Goal: Information Seeking & Learning: Check status

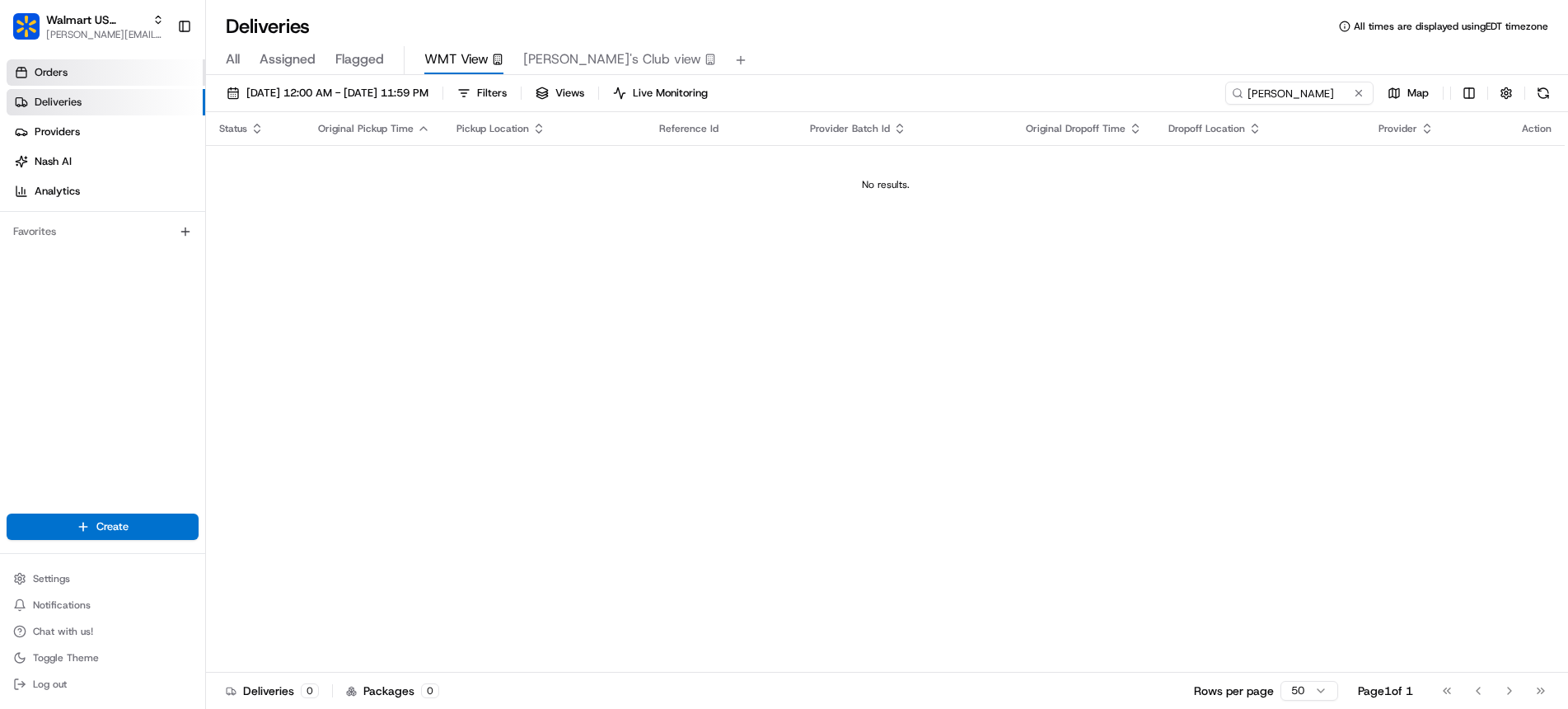
click at [99, 73] on link "Orders" at bounding box center [106, 72] width 199 height 26
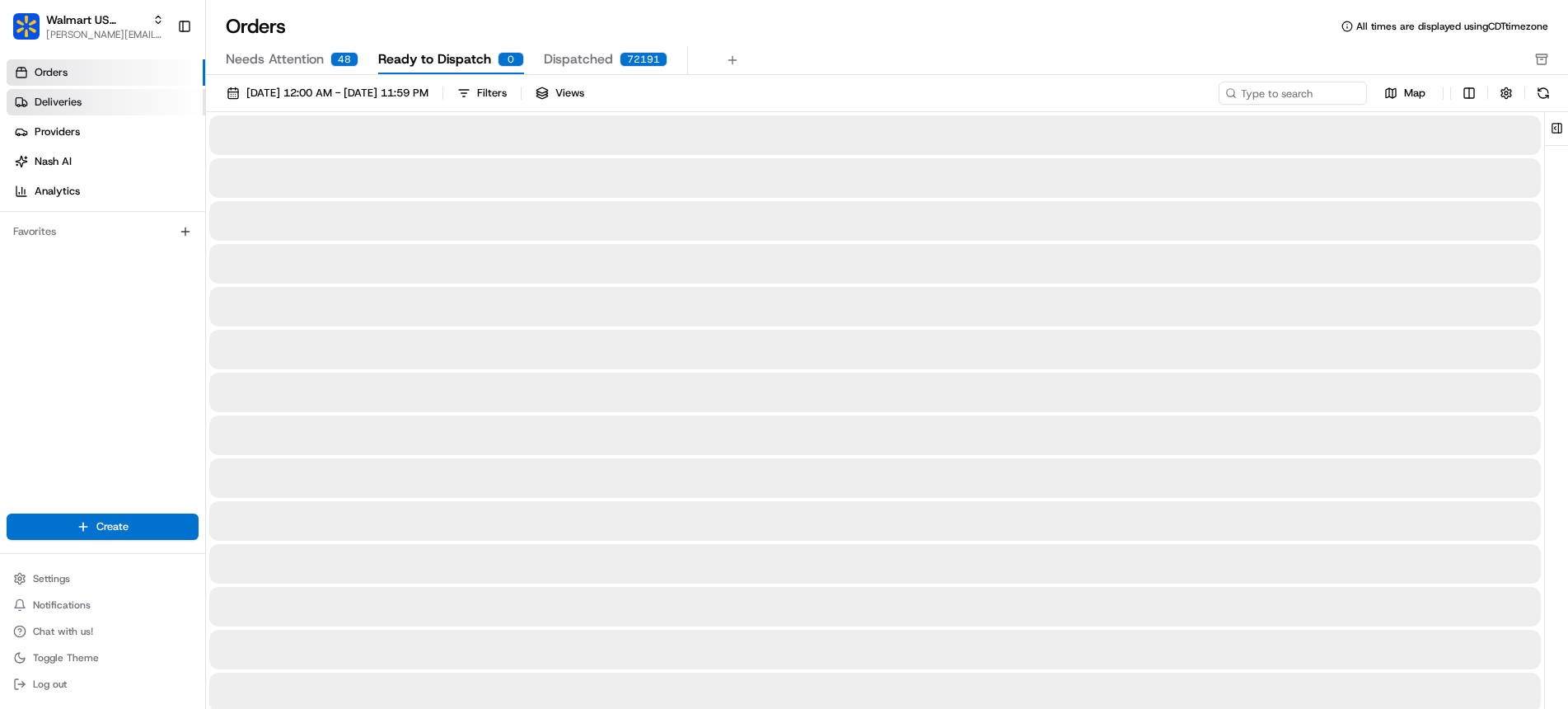
click at [94, 99] on link "Deliveries" at bounding box center [106, 102] width 199 height 26
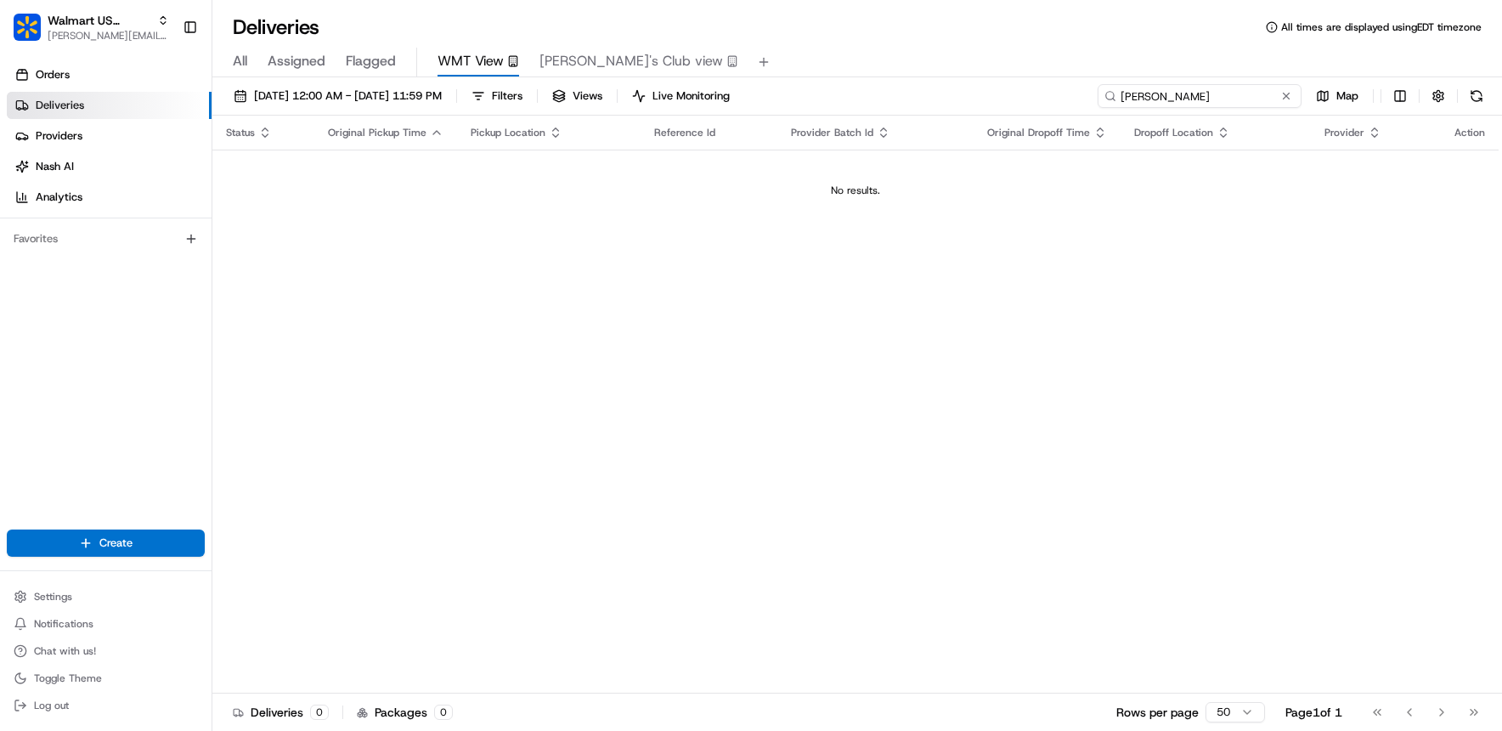
click at [1229, 105] on input "furner" at bounding box center [1200, 96] width 204 height 24
click at [386, 84] on button "08/15/2025 12:00 AM - 08/15/2025 11:59 PM" at bounding box center [337, 96] width 223 height 24
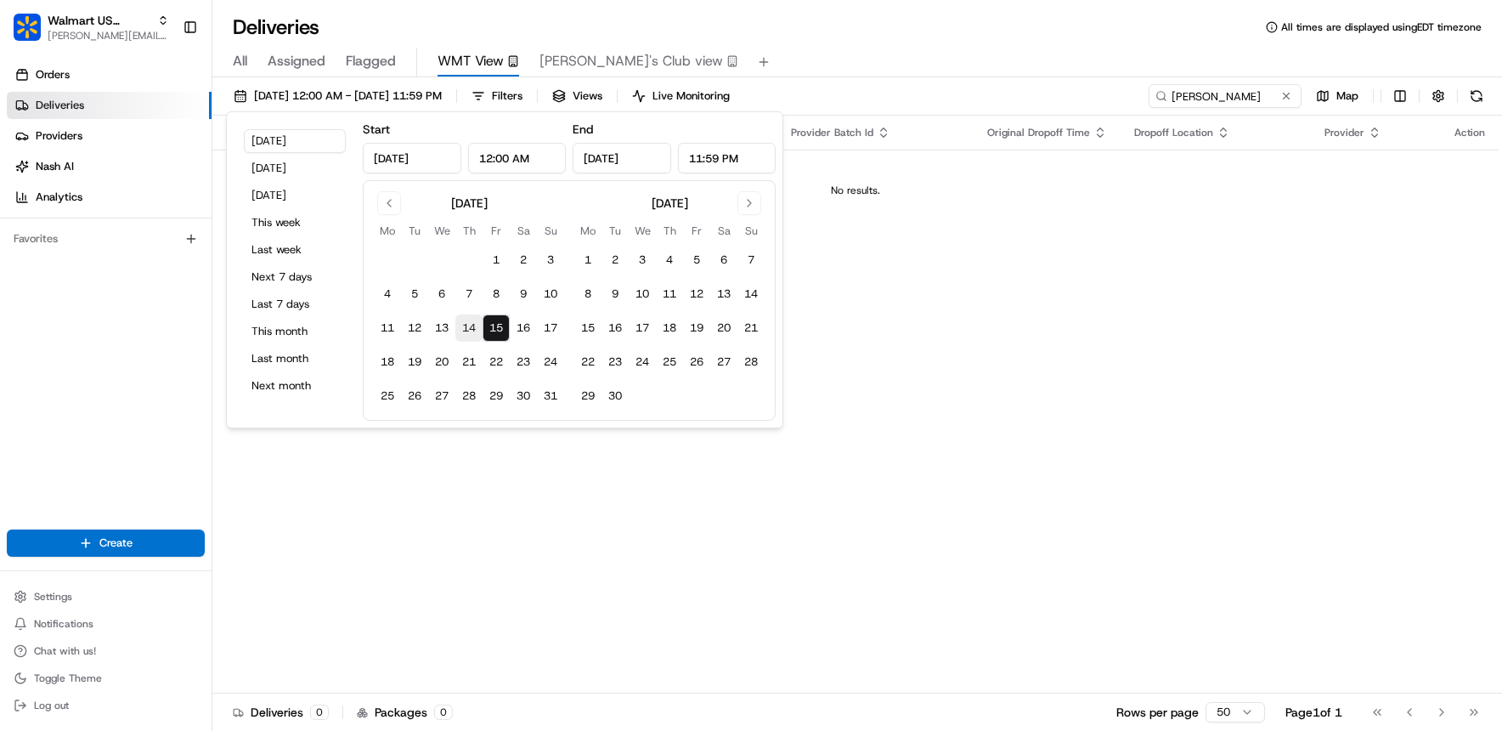
click at [472, 327] on button "14" at bounding box center [468, 327] width 27 height 27
type input "Aug 14, 2025"
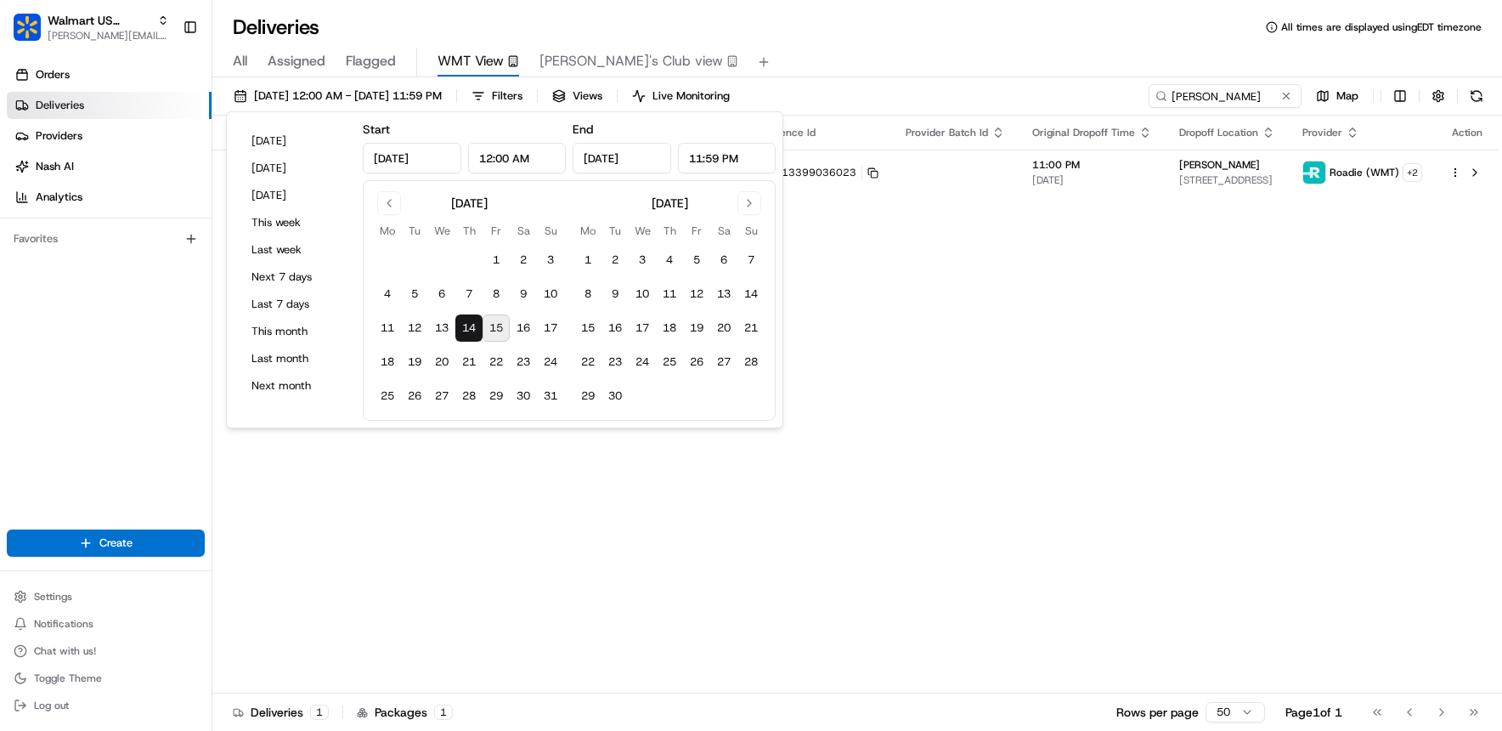
click at [624, 161] on input "Aug 14, 2025" at bounding box center [622, 158] width 99 height 31
click at [491, 324] on button "15" at bounding box center [496, 327] width 27 height 27
type input "Aug 15, 2025"
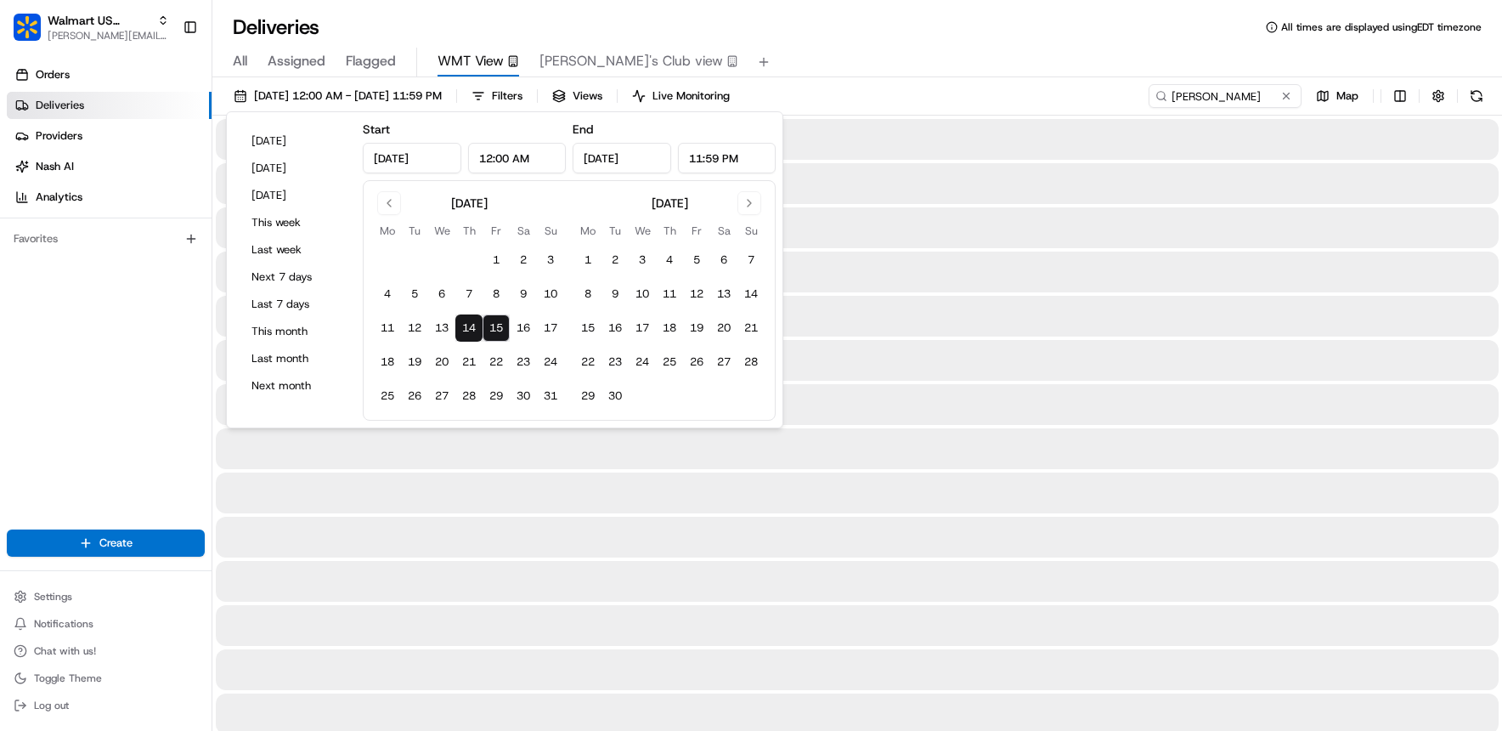
click at [860, 51] on div "All Assigned Flagged WMT View Sam's Club view" at bounding box center [857, 63] width 1290 height 30
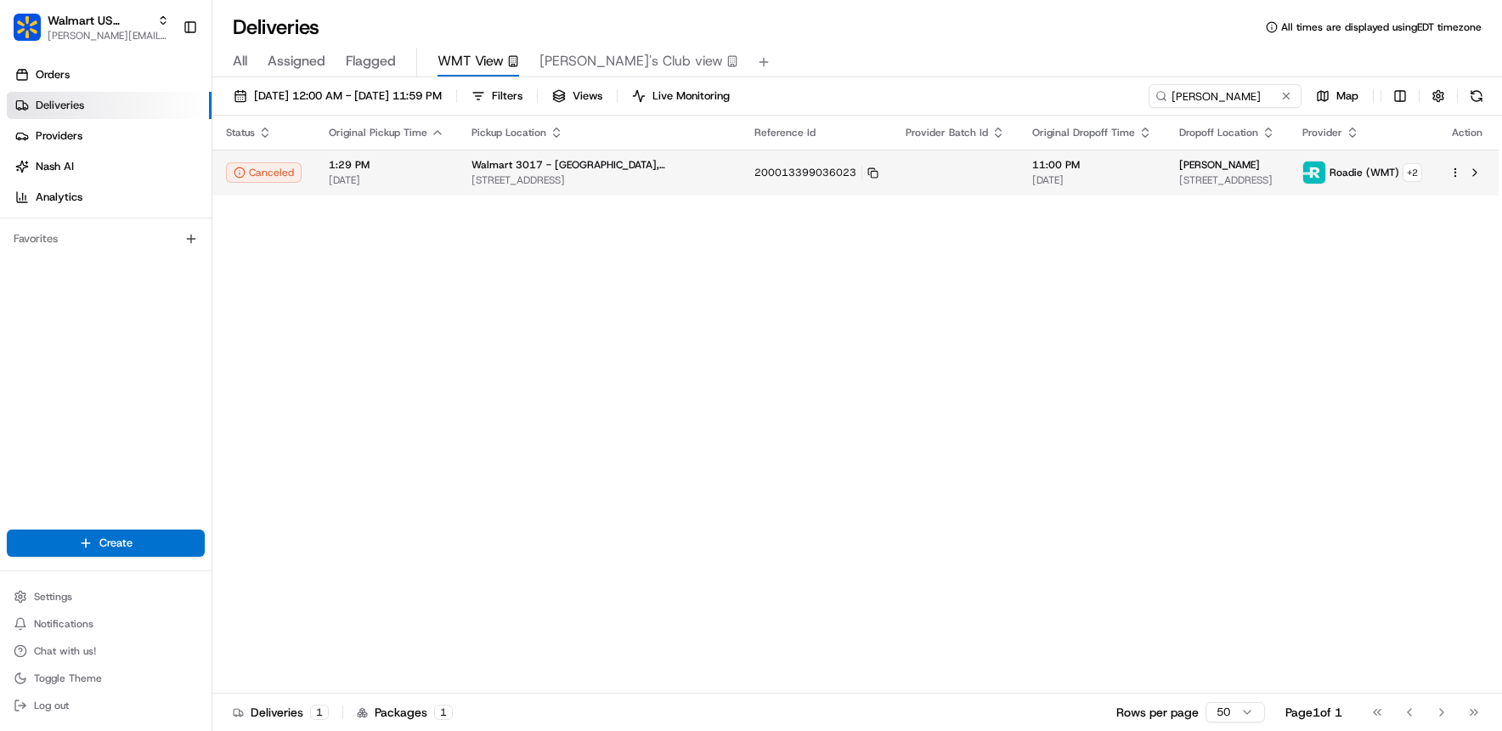
click at [511, 165] on span "Walmart 3017 - [GEOGRAPHIC_DATA], [GEOGRAPHIC_DATA]" at bounding box center [600, 165] width 256 height 14
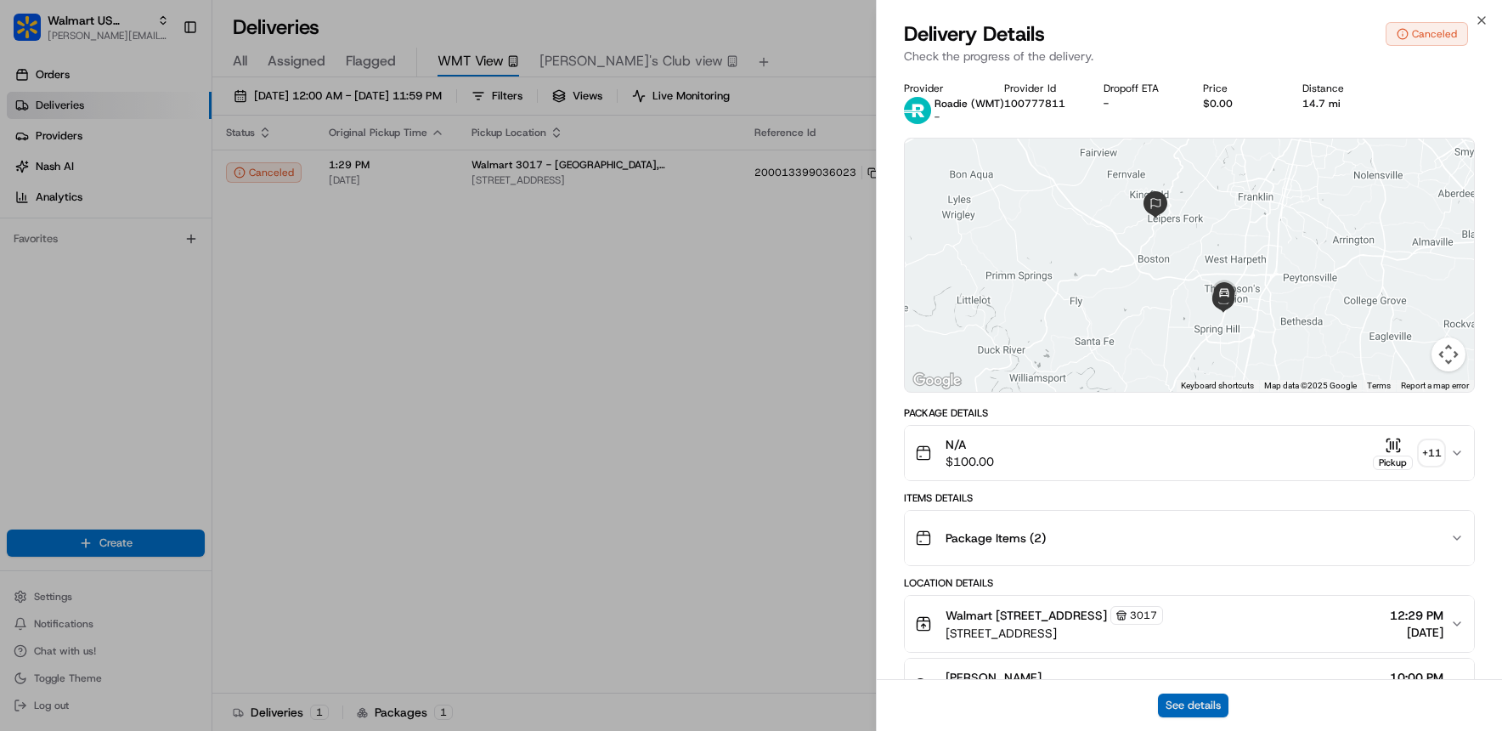
click at [1173, 699] on button "See details" at bounding box center [1193, 705] width 71 height 24
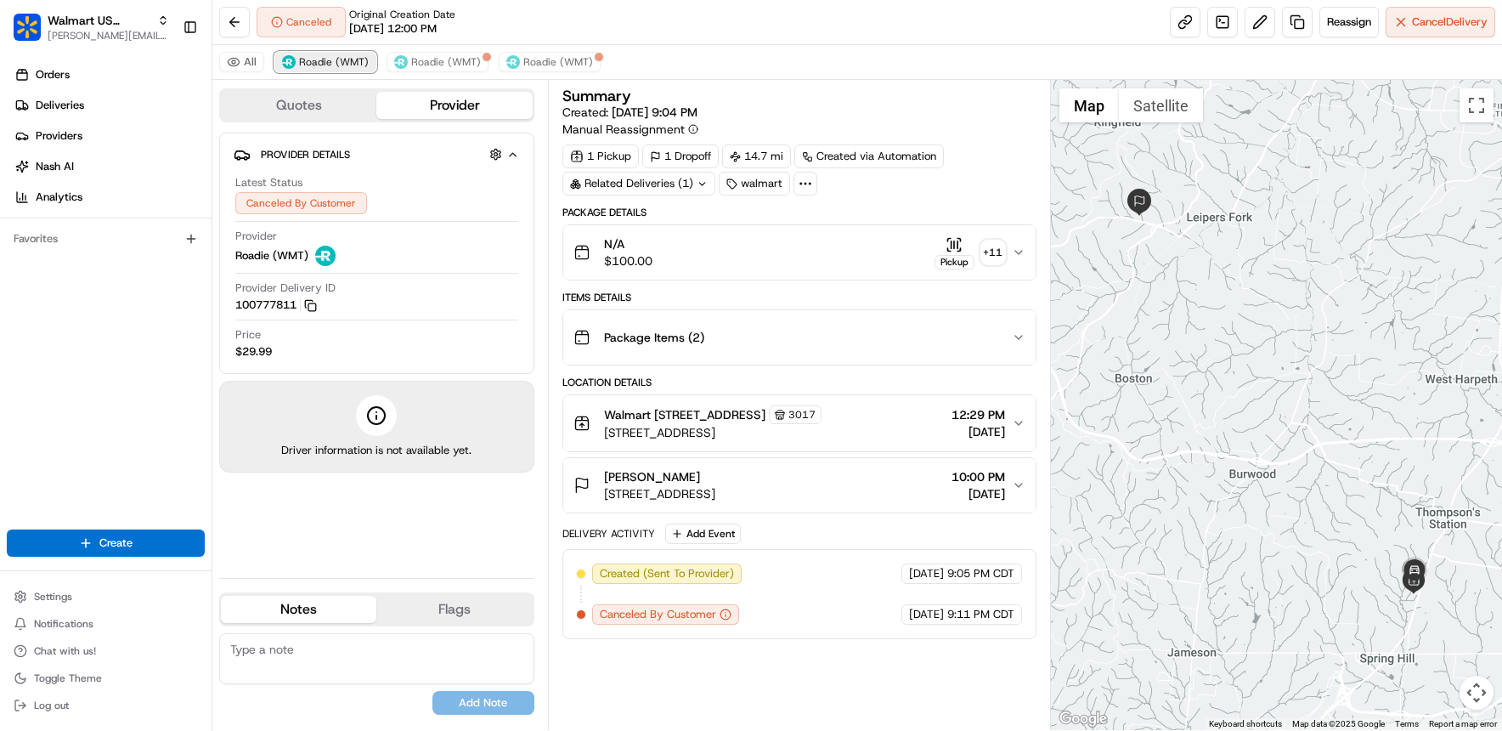
click at [335, 57] on span "Roadie (WMT)" at bounding box center [334, 62] width 70 height 14
click at [372, 111] on button "Quotes" at bounding box center [299, 105] width 156 height 27
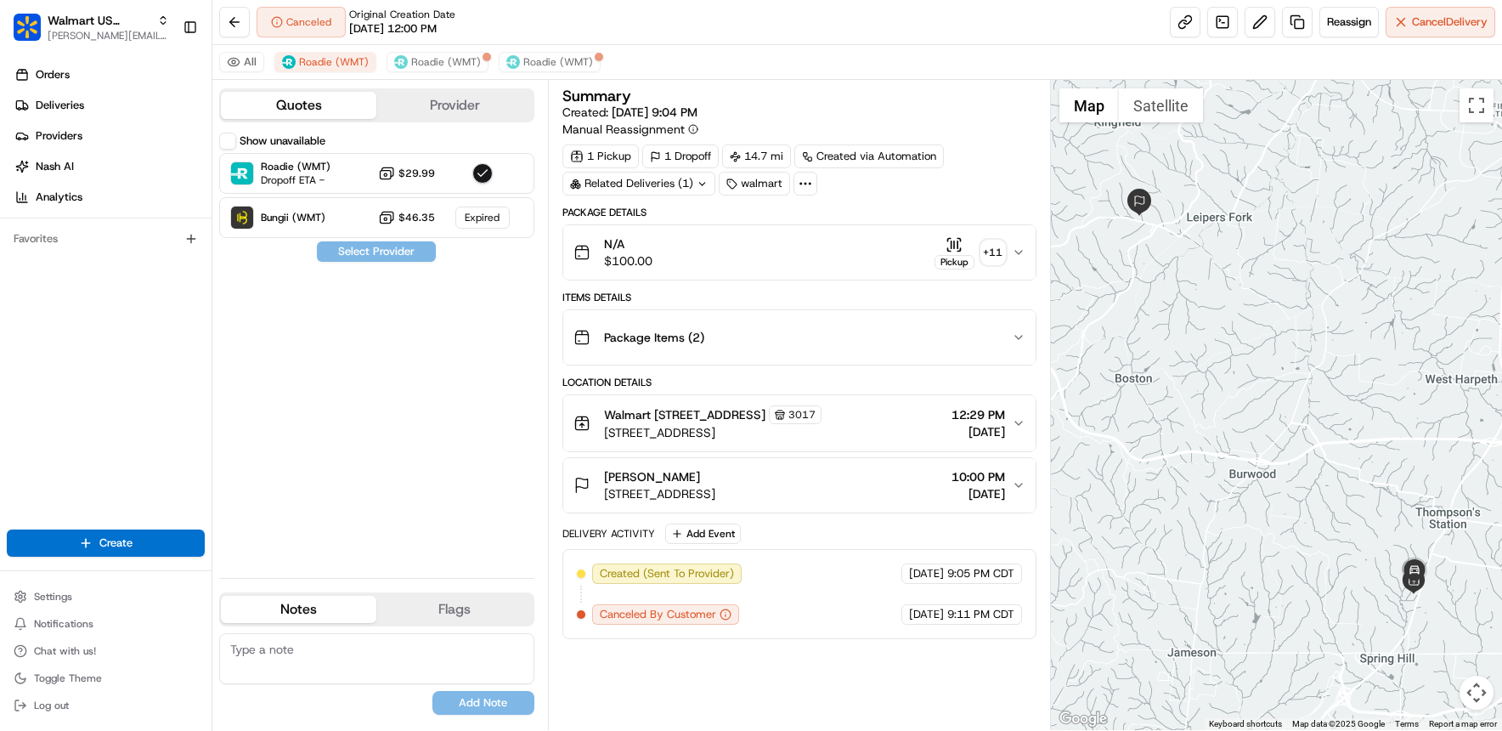
click at [417, 110] on button "Provider" at bounding box center [454, 105] width 156 height 27
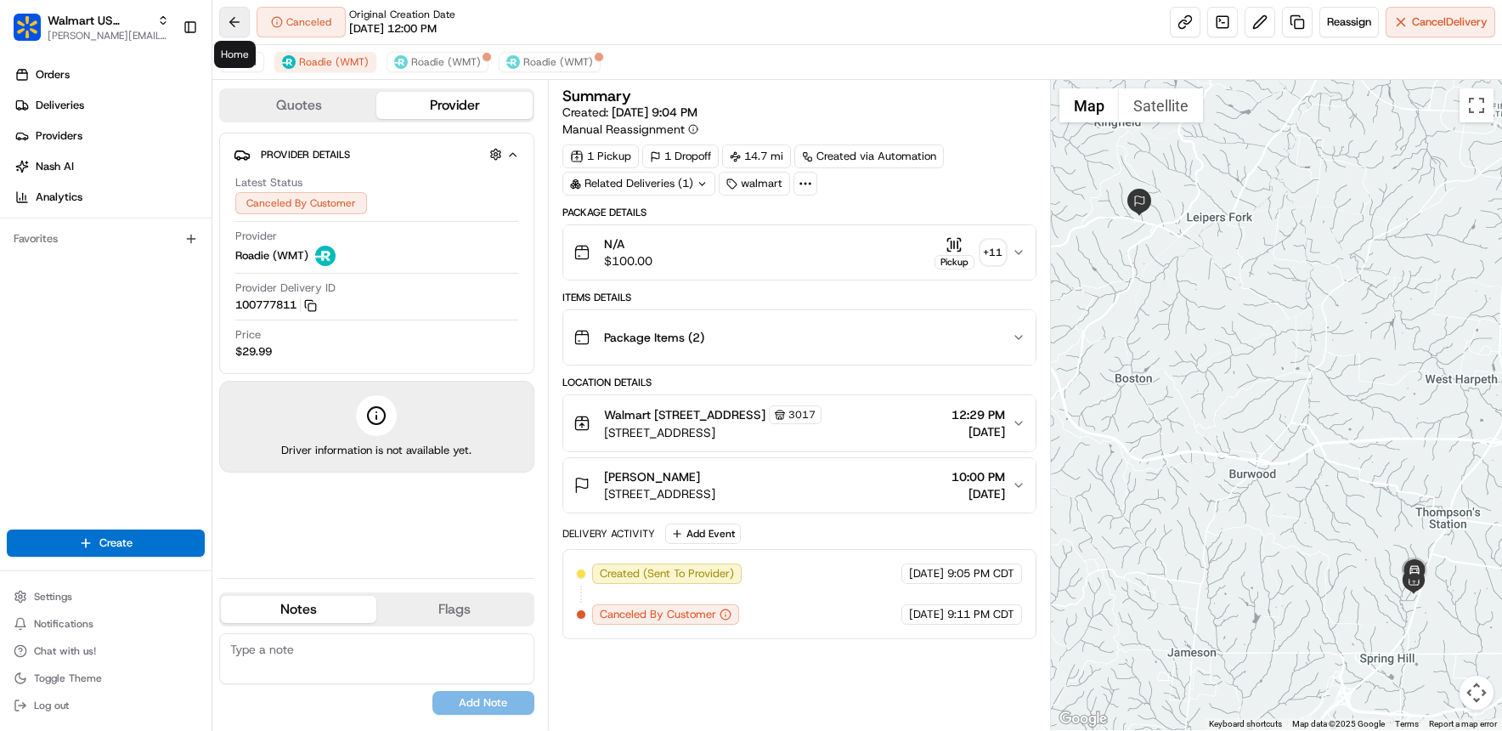
click at [244, 20] on button at bounding box center [234, 22] width 31 height 31
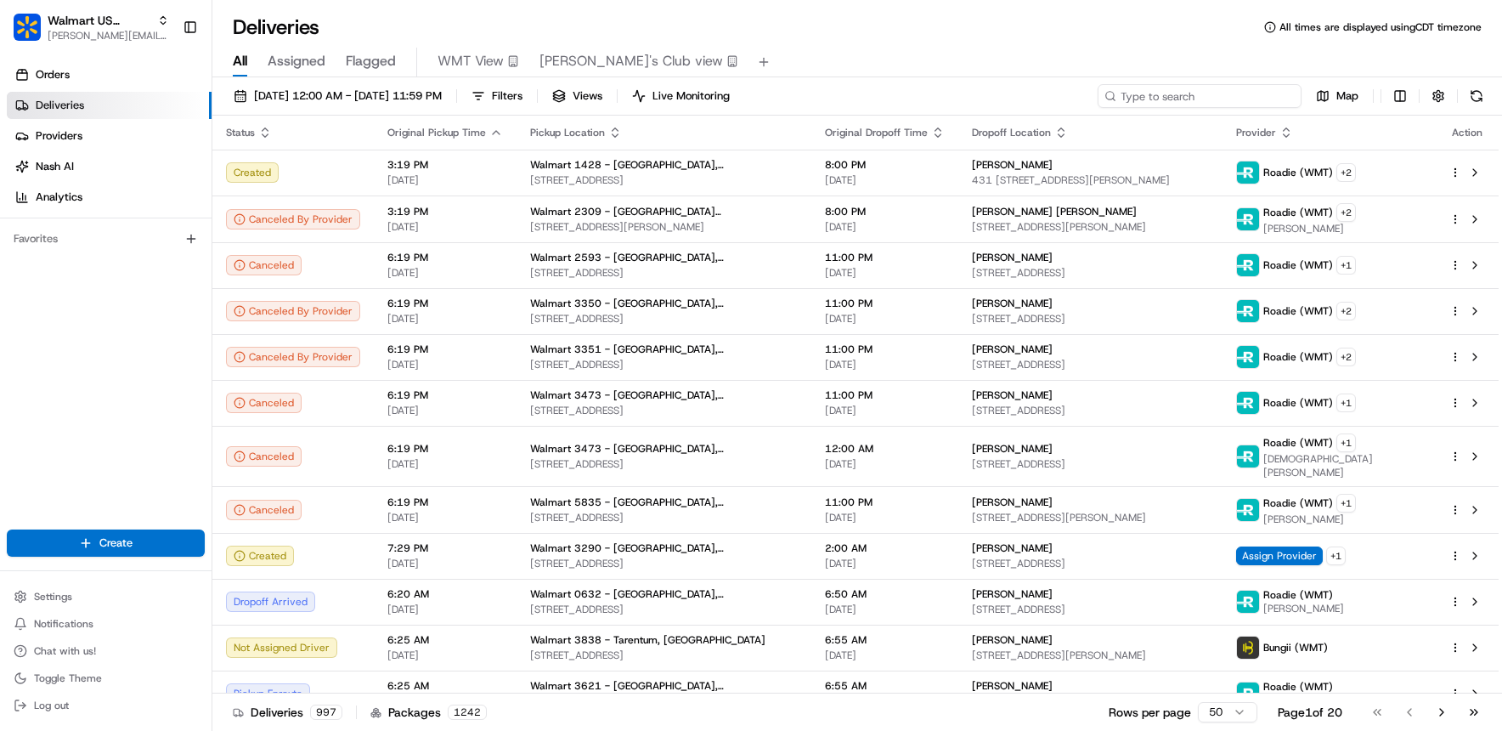
click at [1179, 89] on input at bounding box center [1200, 96] width 204 height 24
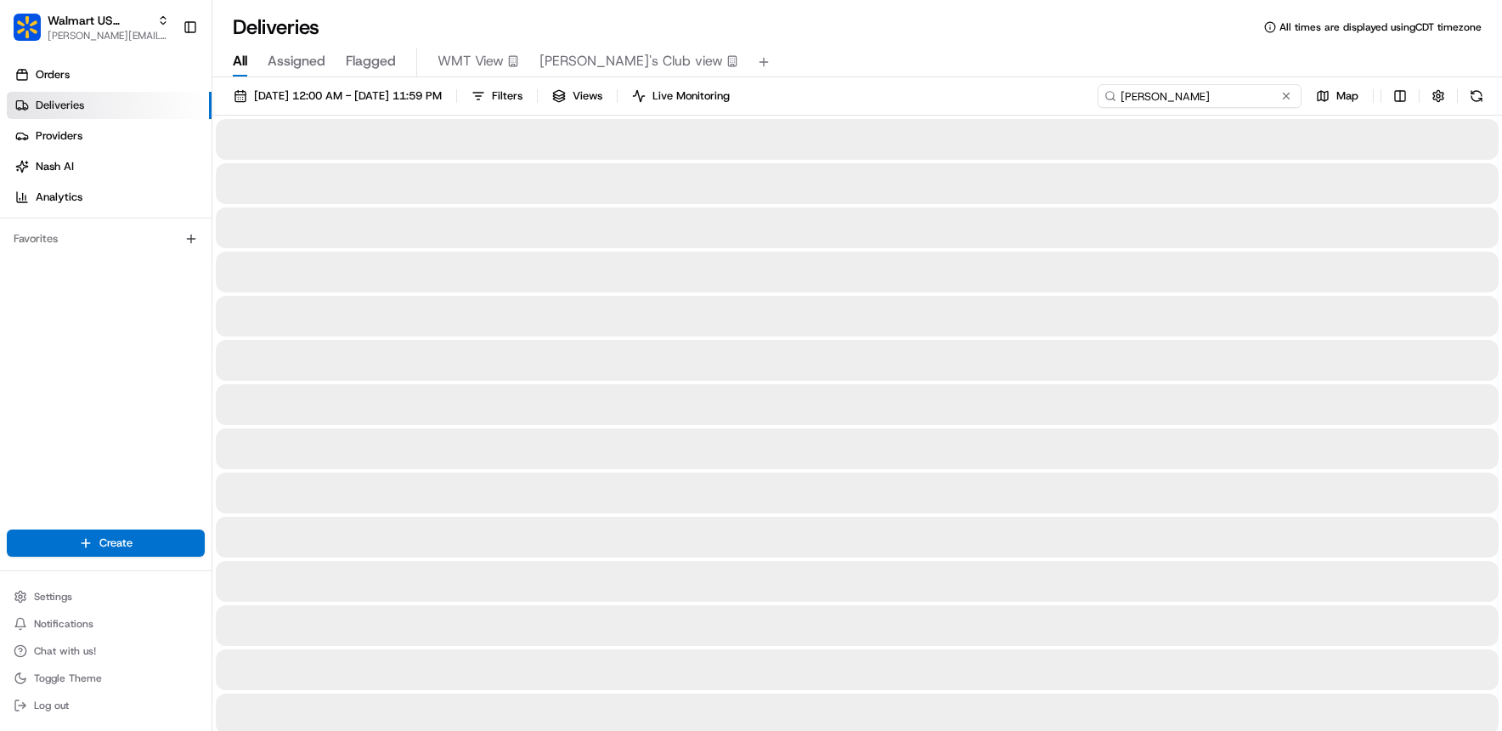
type input "Furner"
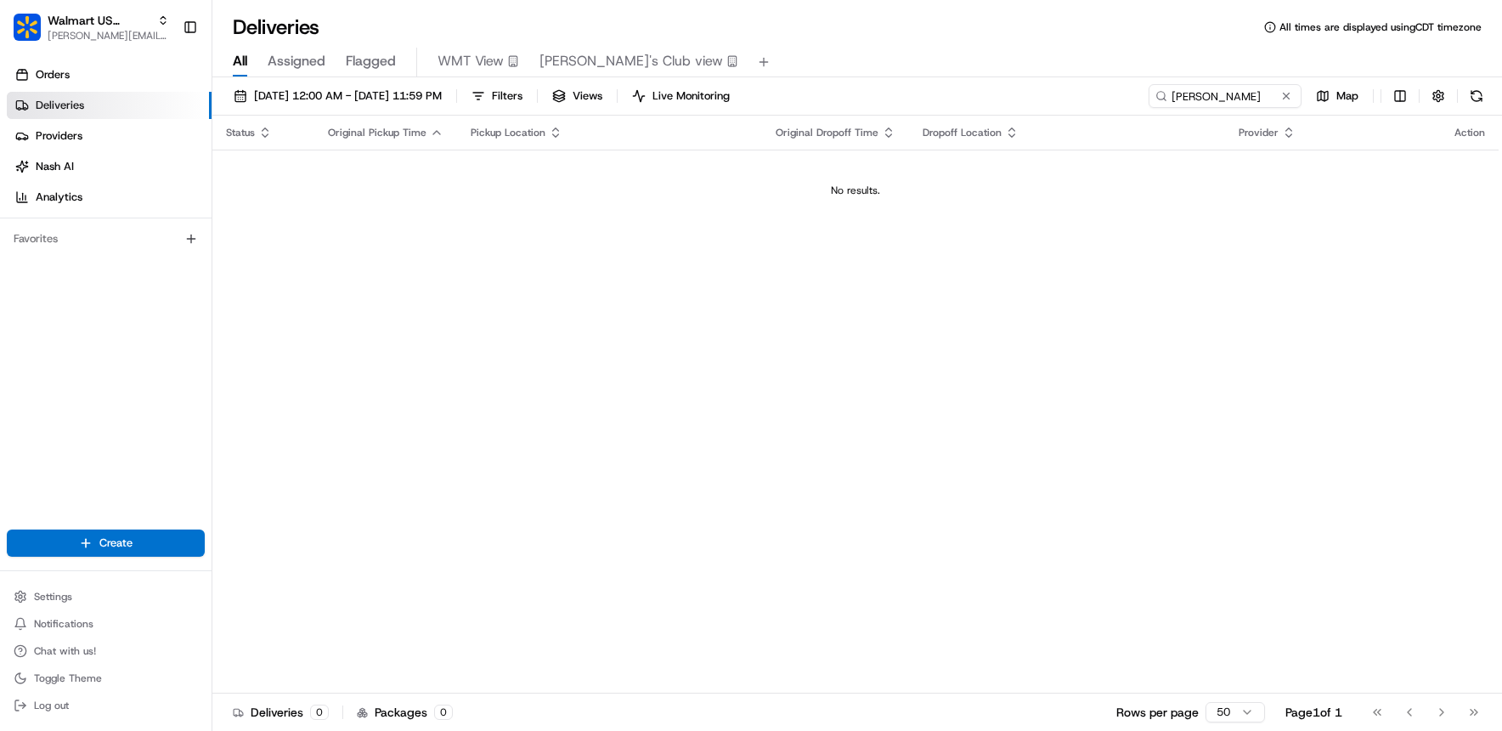
click at [1221, 94] on input "[PERSON_NAME]" at bounding box center [1225, 96] width 153 height 24
click at [412, 101] on span "[DATE] 12:00 AM - [DATE] 11:59 PM" at bounding box center [348, 95] width 188 height 15
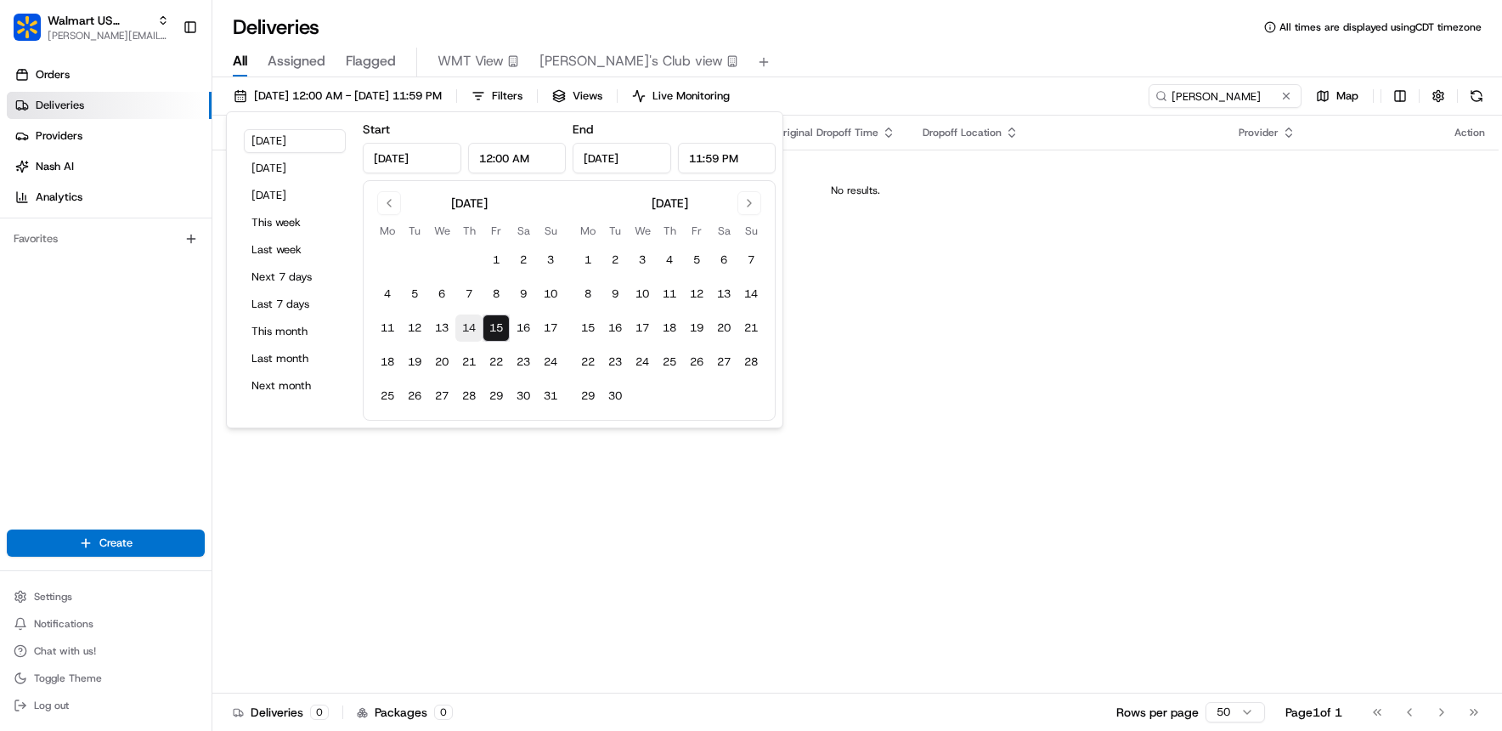
click at [457, 319] on button "14" at bounding box center [468, 327] width 27 height 27
type input "Aug 14, 2025"
click at [496, 328] on button "15" at bounding box center [496, 327] width 27 height 27
type input "Aug 15, 2025"
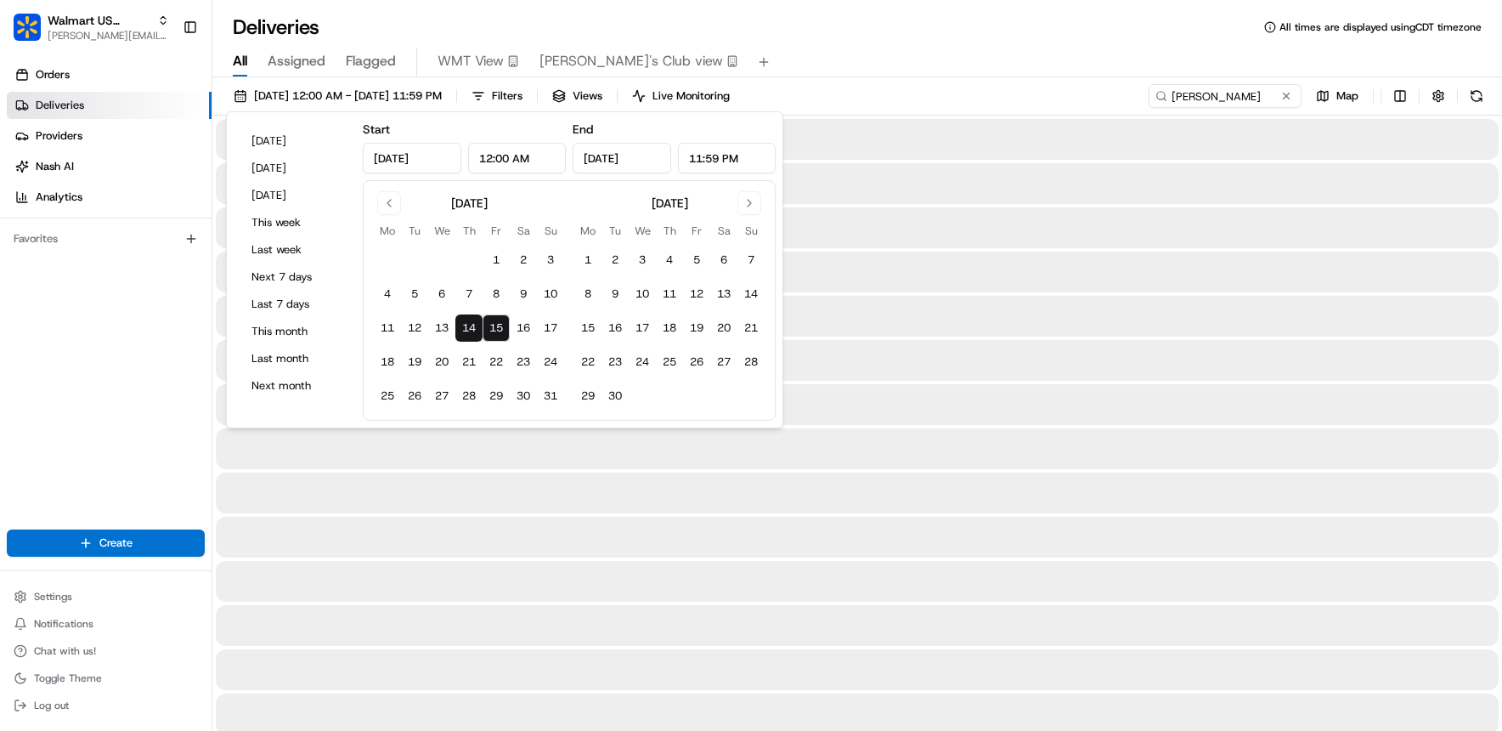
click at [869, 51] on div "All Assigned Flagged WMT View Sam's Club view" at bounding box center [857, 63] width 1290 height 30
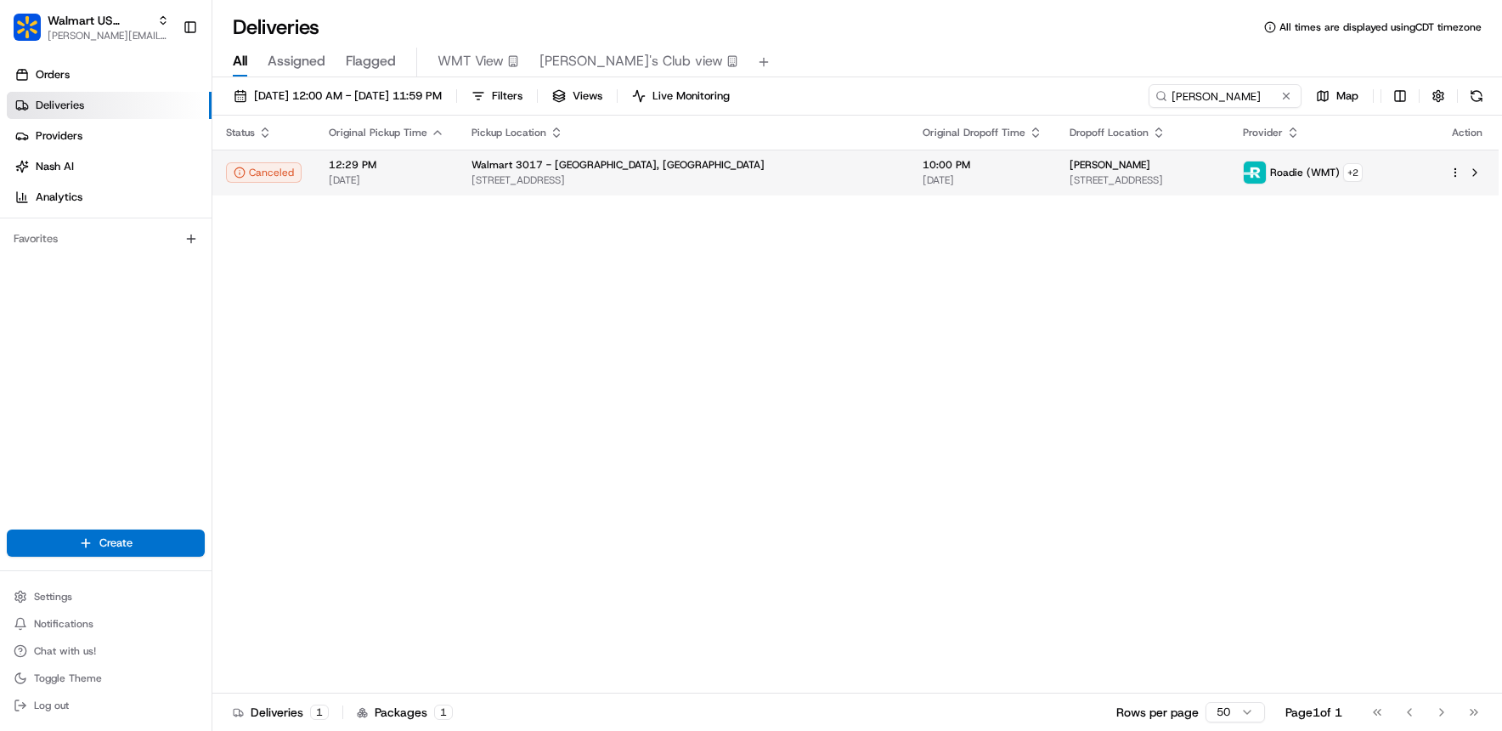
click at [668, 185] on span "[STREET_ADDRESS]" at bounding box center [684, 180] width 424 height 14
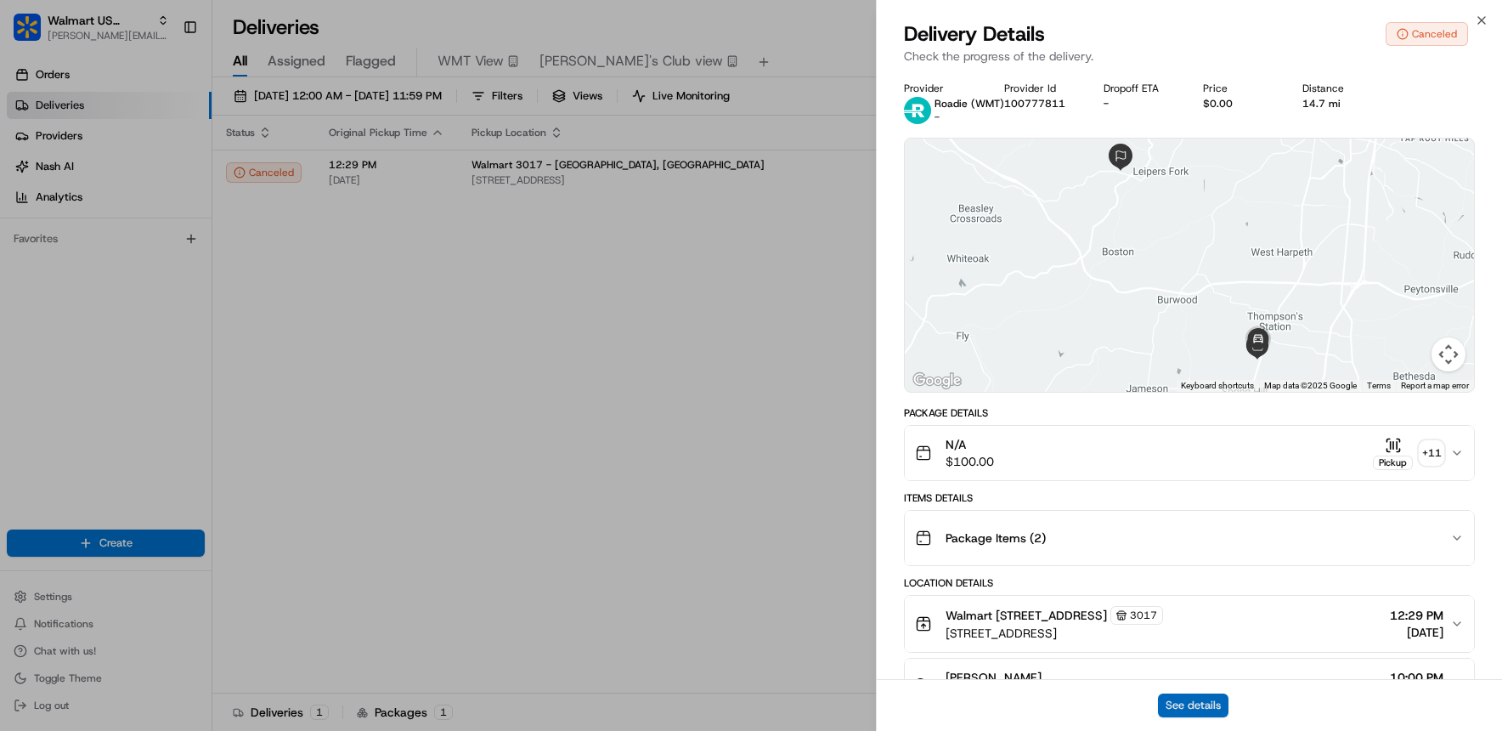
click at [1186, 708] on button "See details" at bounding box center [1193, 705] width 71 height 24
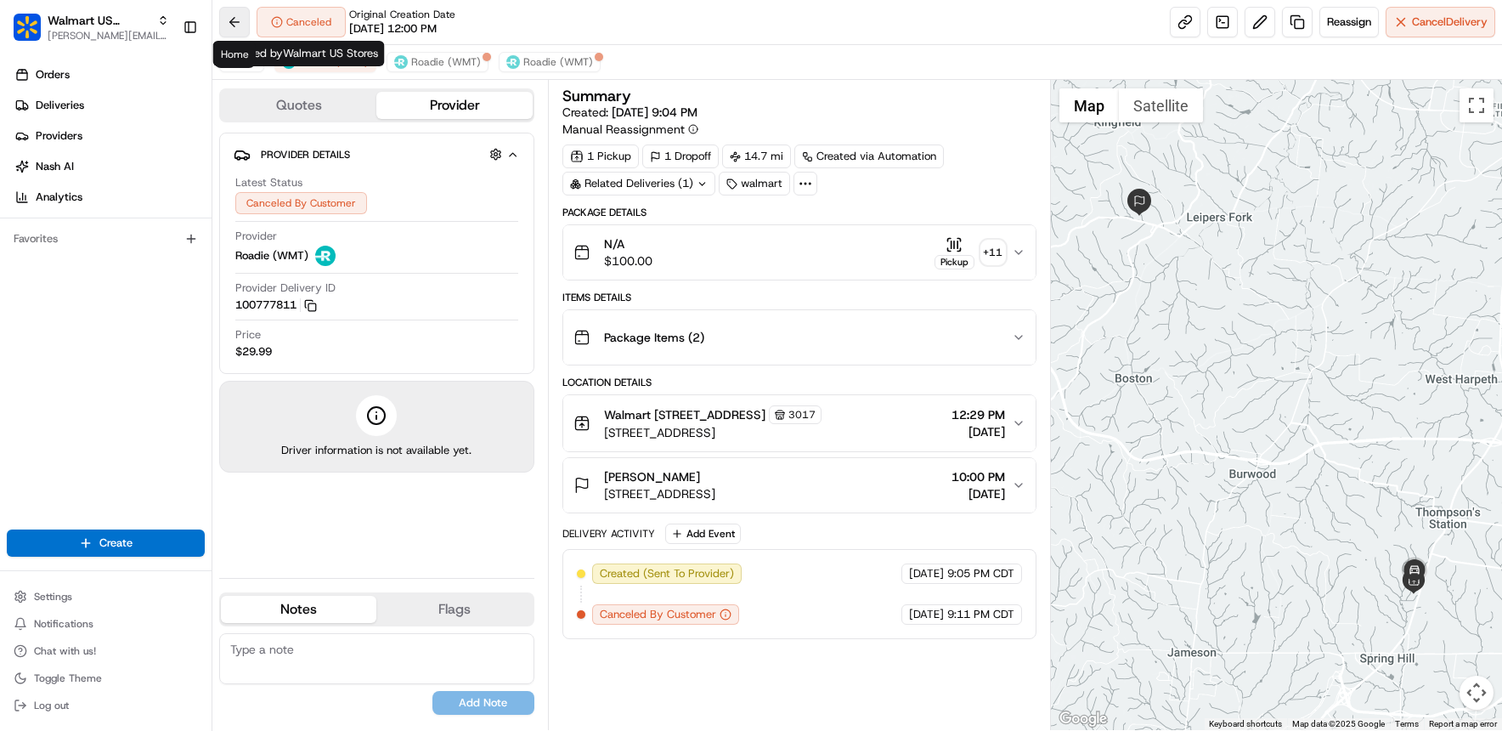
click at [230, 16] on button at bounding box center [234, 22] width 31 height 31
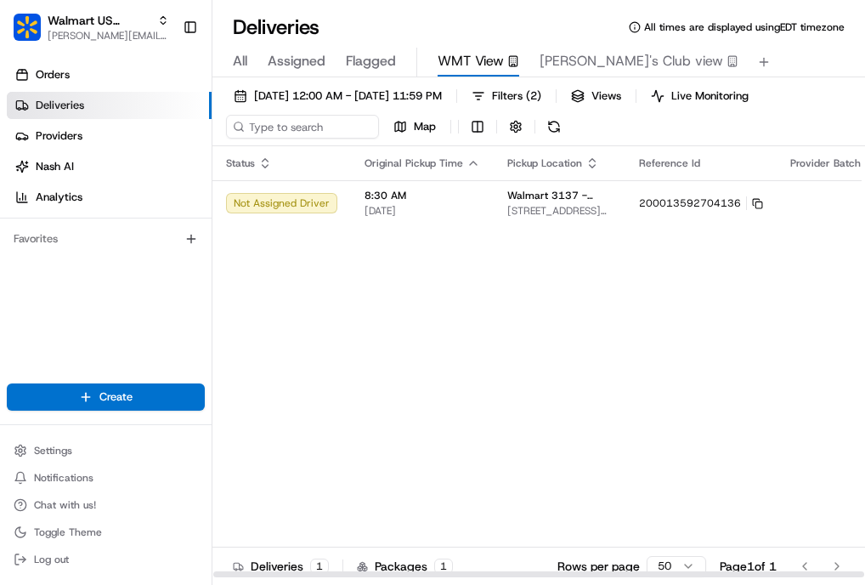
drag, startPoint x: 577, startPoint y: 578, endPoint x: 634, endPoint y: 567, distance: 58.0
click at [634, 567] on div "Deliveries 1 Packages 1 Rows per page 50 Page 1 of 1 Go to first page Go to pre…" at bounding box center [538, 565] width 653 height 38
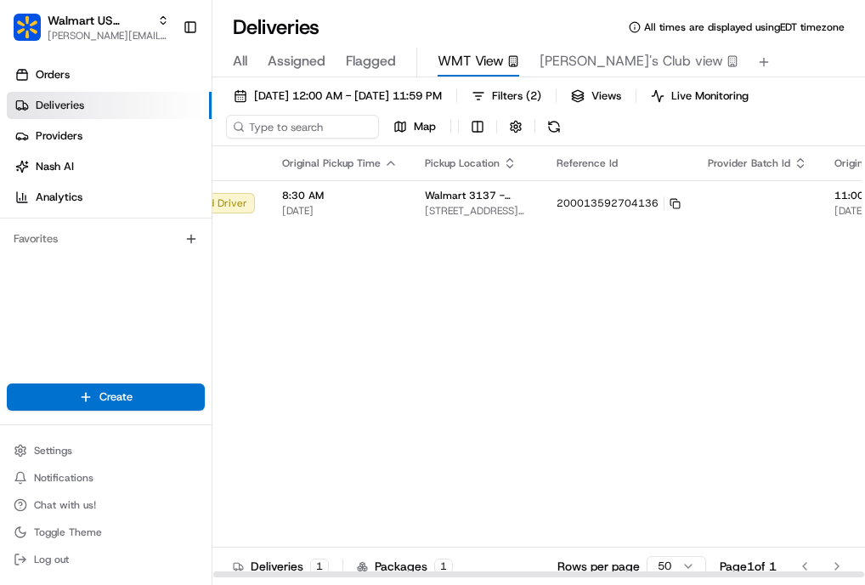
drag, startPoint x: 648, startPoint y: 573, endPoint x: 699, endPoint y: 568, distance: 50.4
click at [699, 571] on div at bounding box center [538, 574] width 651 height 6
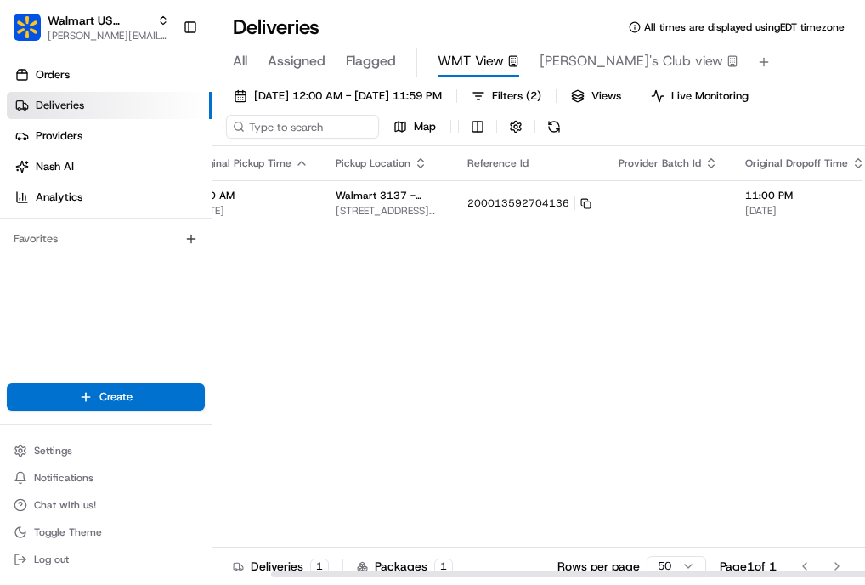
scroll to position [0, 266]
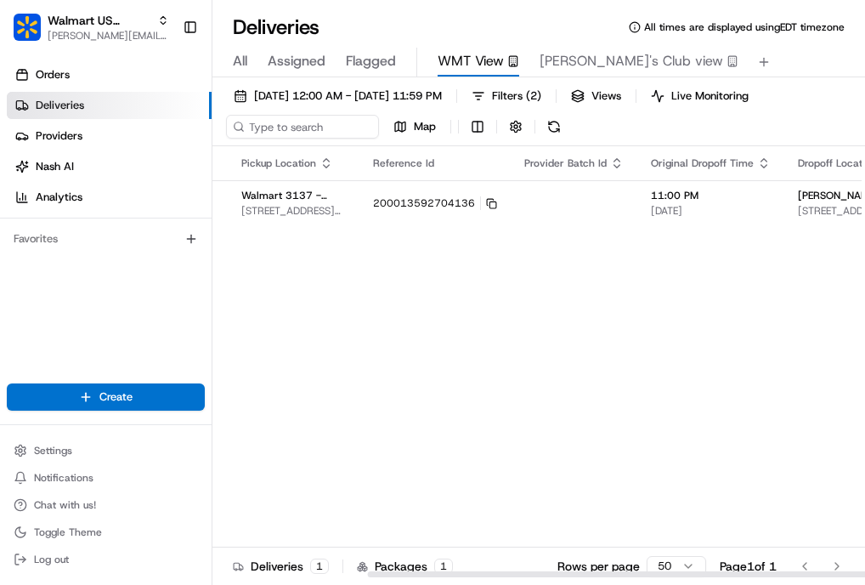
drag, startPoint x: 701, startPoint y: 571, endPoint x: 804, endPoint y: 563, distance: 103.1
click at [804, 571] on div at bounding box center [693, 574] width 651 height 6
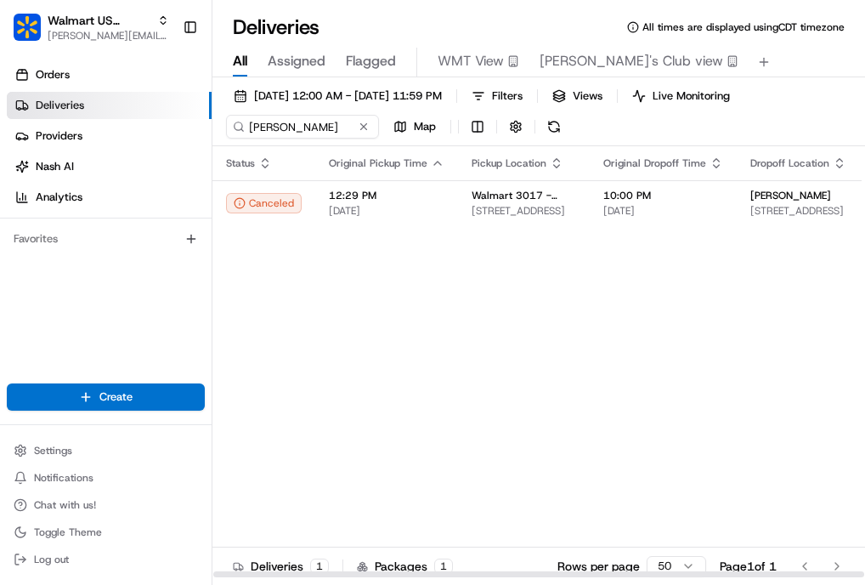
click at [592, 377] on div "Status Original Pickup Time Pickup Location Original Dropoff Time Dropoff Locat…" at bounding box center [640, 362] width 857 height 432
